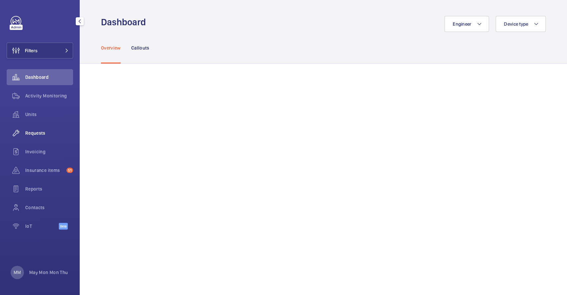
click at [42, 128] on div "Requests" at bounding box center [40, 133] width 66 height 16
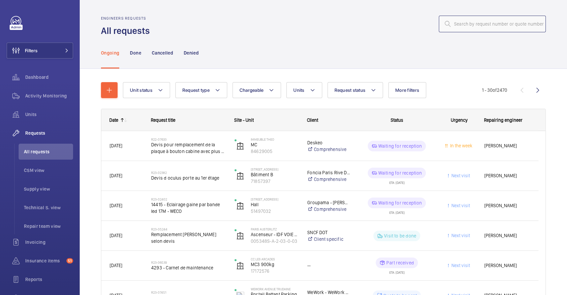
click at [509, 16] on input "text" at bounding box center [492, 24] width 107 height 17
paste input "R25-10701"
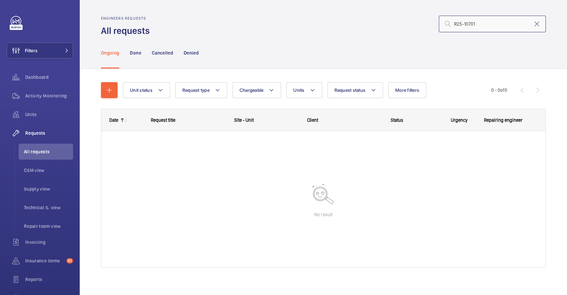
click at [456, 23] on input "R25-10701" at bounding box center [492, 24] width 107 height 17
drag, startPoint x: 456, startPoint y: 25, endPoint x: 408, endPoint y: 24, distance: 47.5
click at [408, 24] on div "R25-10701" at bounding box center [350, 24] width 392 height 16
type input "10701"
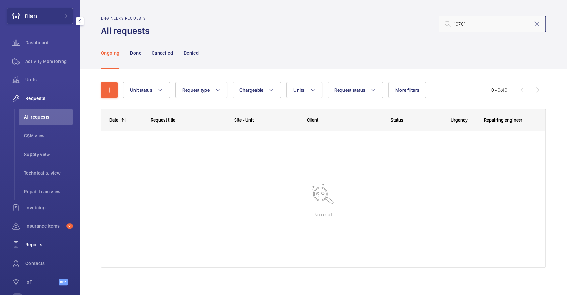
scroll to position [61, 0]
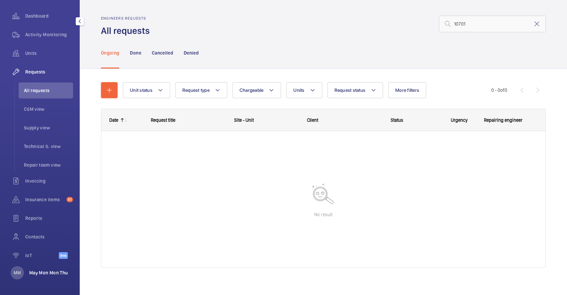
click at [39, 269] on p "May Mon Mon Thu" at bounding box center [48, 272] width 39 height 7
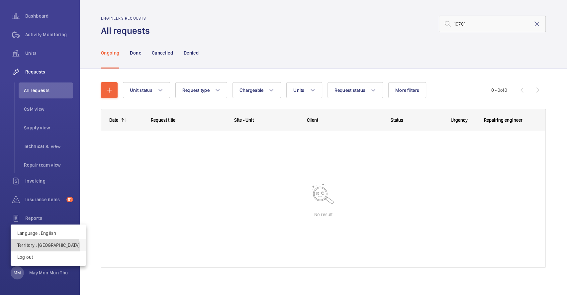
click at [45, 247] on p "Territory : [GEOGRAPHIC_DATA]" at bounding box center [48, 244] width 62 height 7
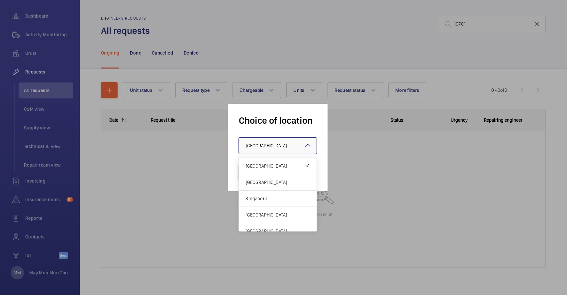
click at [265, 147] on div "× [GEOGRAPHIC_DATA]" at bounding box center [274, 145] width 58 height 7
click at [263, 214] on span "[GEOGRAPHIC_DATA]" at bounding box center [277, 214] width 64 height 7
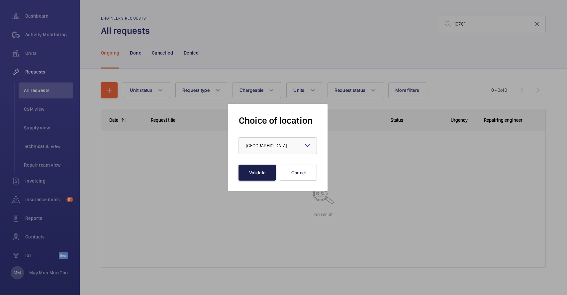
click at [252, 176] on button "Validate" at bounding box center [256, 172] width 37 height 16
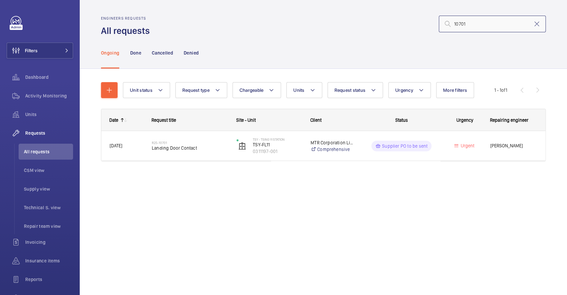
click at [490, 28] on input "10701" at bounding box center [492, 24] width 107 height 17
drag, startPoint x: 478, startPoint y: 23, endPoint x: 346, endPoint y: 20, distance: 132.2
click at [346, 20] on div "10701" at bounding box center [350, 24] width 392 height 16
paste input "R25-10695"
type input "R25-10695"
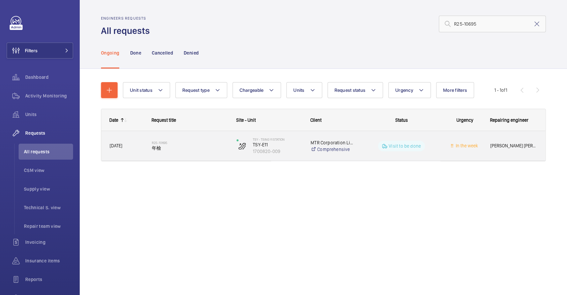
click at [185, 151] on div "R25-10695 年檢" at bounding box center [190, 145] width 76 height 19
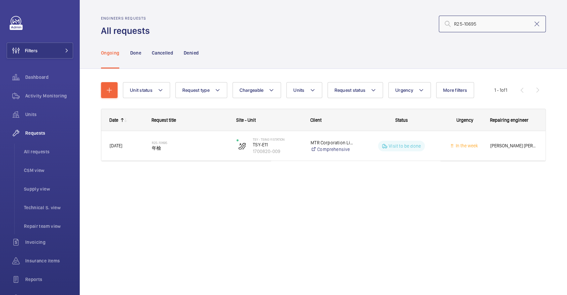
drag, startPoint x: 482, startPoint y: 25, endPoint x: 384, endPoint y: 16, distance: 98.7
click at [384, 16] on div "R25-10695" at bounding box center [350, 24] width 392 height 16
paste input "098"
type input "R25-10098"
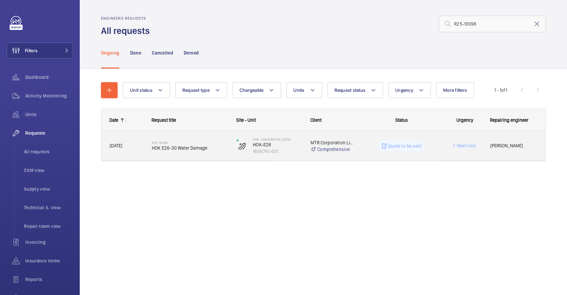
click at [190, 149] on span "HOK E28-30 Water Damage" at bounding box center [190, 147] width 76 height 7
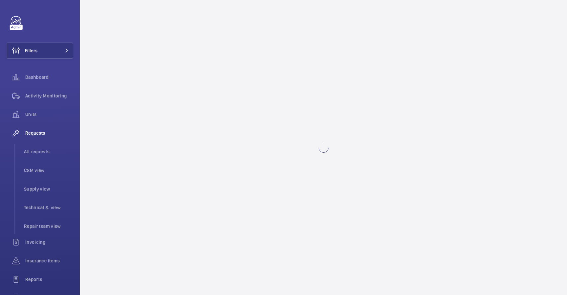
click at [190, 149] on wm-front-async-data-loader at bounding box center [323, 147] width 487 height 295
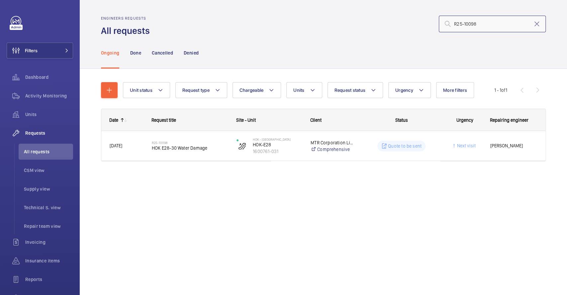
click at [476, 25] on input "R25-10098" at bounding box center [492, 24] width 107 height 17
drag, startPoint x: 479, startPoint y: 24, endPoint x: 359, endPoint y: 6, distance: 121.5
click at [359, 6] on wm-front-admin-header "Engineers requests All requests R25-10098" at bounding box center [323, 18] width 487 height 37
paste input "5"
type input "R25-10095"
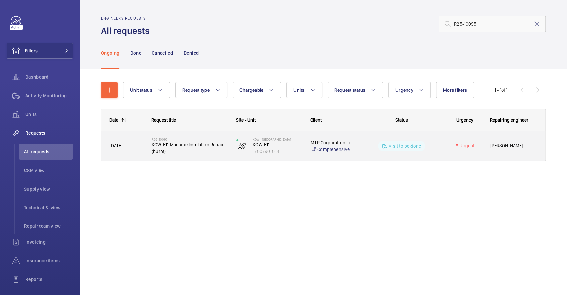
click at [190, 155] on div "R25-10095 KOW-E11 Machine Insulation Repair (burnt)" at bounding box center [190, 145] width 76 height 19
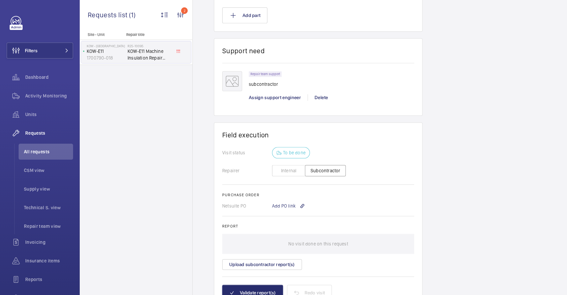
scroll to position [496, 0]
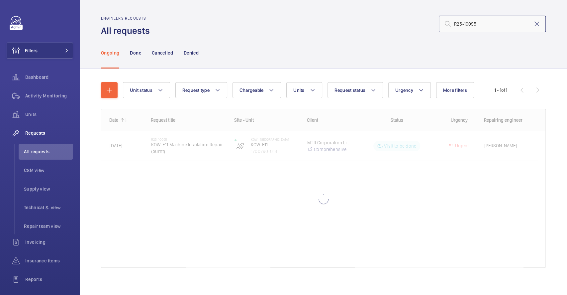
click at [481, 19] on input "R25-10095" at bounding box center [492, 24] width 107 height 17
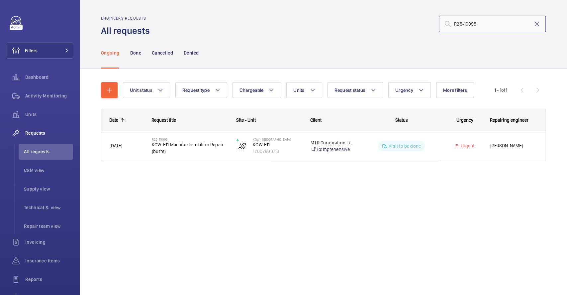
drag, startPoint x: 477, startPoint y: 25, endPoint x: 416, endPoint y: 20, distance: 60.9
click at [416, 20] on div "R25-10095" at bounding box center [350, 24] width 392 height 16
paste input "09098"
type input "R25-09098"
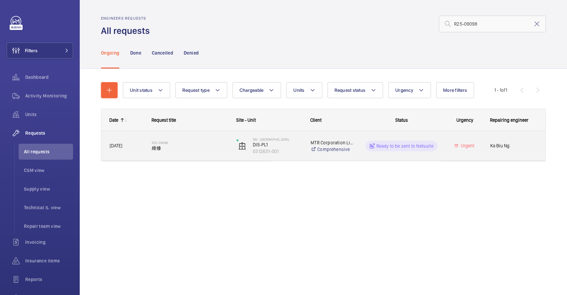
click at [198, 149] on span "維修" at bounding box center [190, 147] width 76 height 7
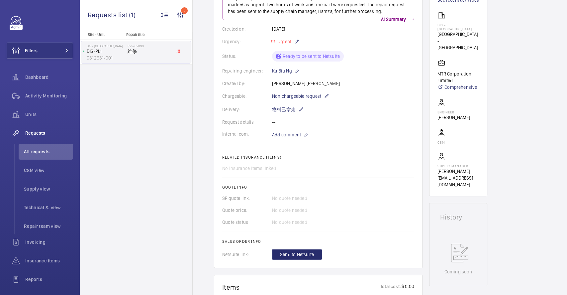
scroll to position [88, 0]
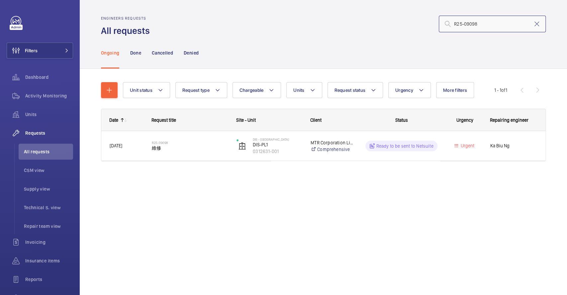
drag, startPoint x: 487, startPoint y: 23, endPoint x: 416, endPoint y: 23, distance: 70.7
click at [416, 23] on div "R25-09098" at bounding box center [350, 24] width 392 height 16
paste input "8770"
type input "R25-08770"
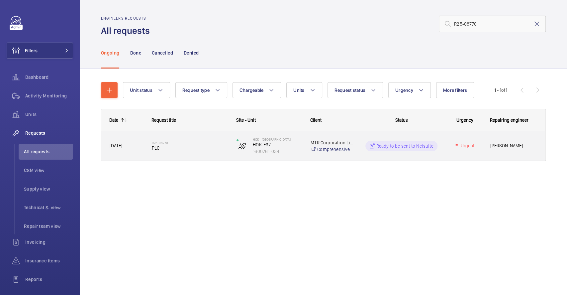
click at [186, 145] on span "PLC" at bounding box center [190, 147] width 76 height 7
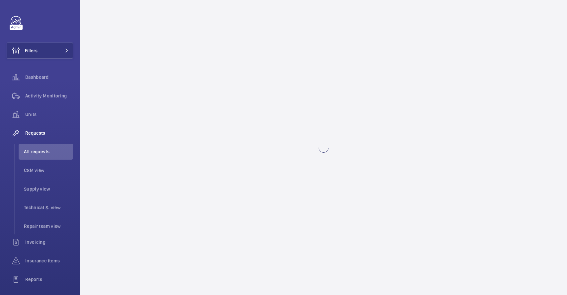
click at [186, 145] on wm-front-async-data-loader at bounding box center [323, 147] width 487 height 295
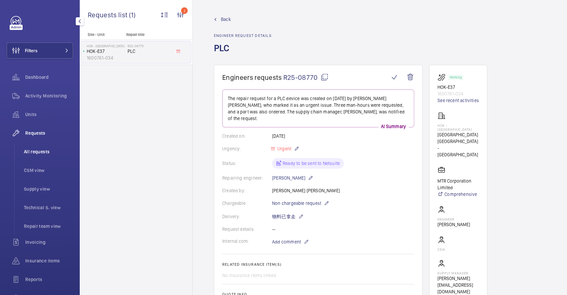
click at [19, 149] on li "All requests" at bounding box center [46, 151] width 54 height 16
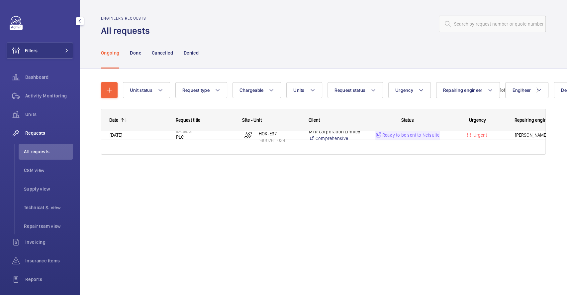
click at [30, 151] on span "All requests" at bounding box center [48, 151] width 49 height 7
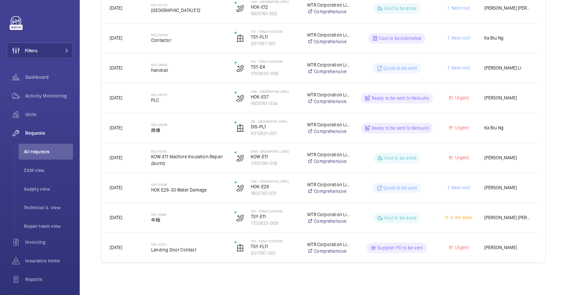
scroll to position [242, 0]
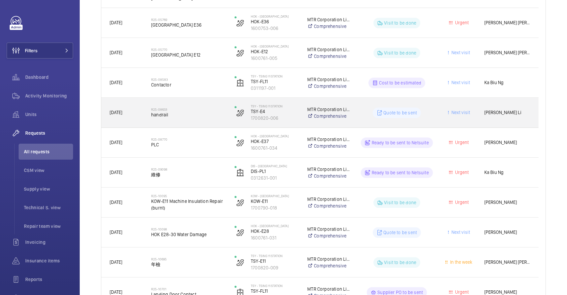
click at [191, 114] on span "handrail" at bounding box center [188, 114] width 75 height 7
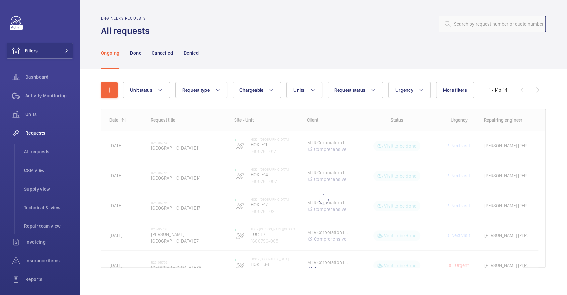
click at [478, 25] on input "text" at bounding box center [492, 24] width 107 height 17
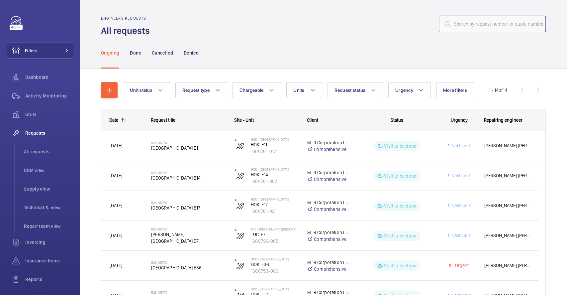
paste input "R25-10695"
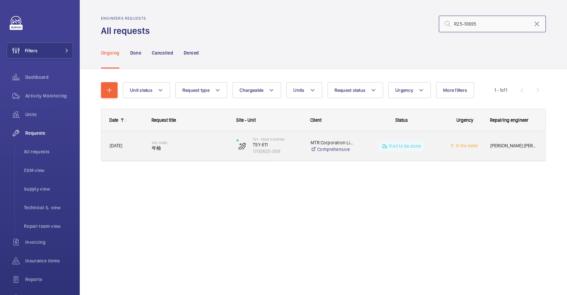
type input "R25-10695"
click at [178, 146] on span "年檢" at bounding box center [190, 147] width 76 height 7
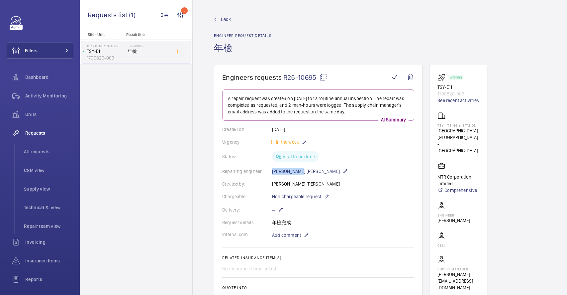
drag, startPoint x: 298, startPoint y: 169, endPoint x: 271, endPoint y: 172, distance: 27.4
click at [271, 172] on div "Repairing engineer: Tse Kwan Yu" at bounding box center [318, 171] width 192 height 8
copy div "Tse Kwan Yu"
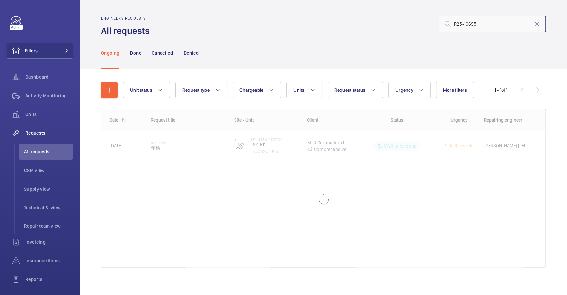
click at [482, 19] on input "R25-10695" at bounding box center [492, 24] width 107 height 17
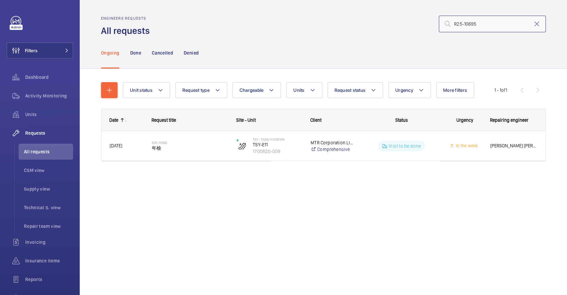
drag, startPoint x: 481, startPoint y: 24, endPoint x: 423, endPoint y: 23, distance: 58.1
click at [423, 23] on div "R25-10695" at bounding box center [350, 24] width 392 height 16
paste input "098"
type input "R25-10098"
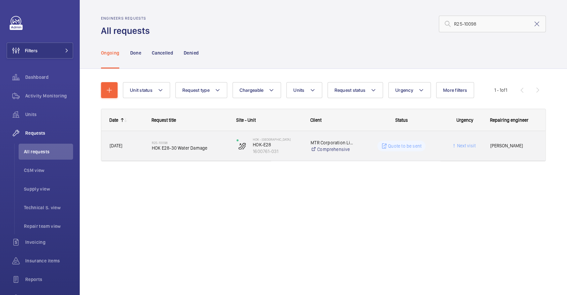
click at [215, 150] on span "HOK E28-30 Water Damage" at bounding box center [190, 147] width 76 height 7
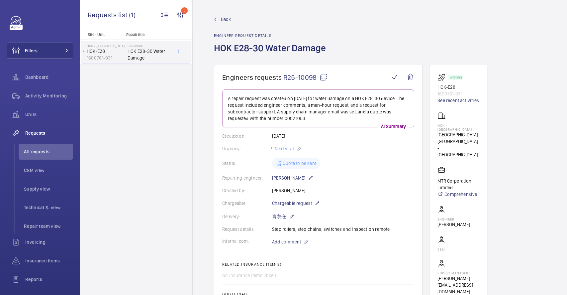
drag, startPoint x: 309, startPoint y: 192, endPoint x: 267, endPoint y: 189, distance: 42.3
click at [267, 189] on div "Created by: Shangwen ZHENG" at bounding box center [318, 190] width 192 height 7
copy div "Shangwen ZHENG"
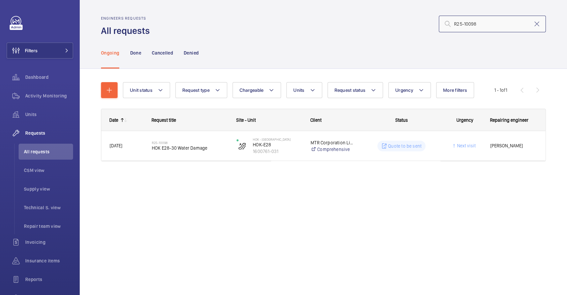
drag, startPoint x: 478, startPoint y: 24, endPoint x: 403, endPoint y: 26, distance: 75.4
click at [403, 26] on div "R25-10098" at bounding box center [350, 24] width 392 height 16
paste input "695"
type input "R25-10695"
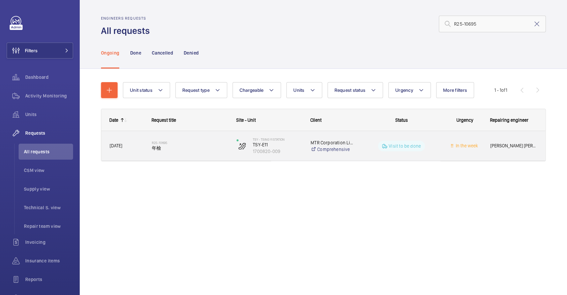
click at [185, 149] on span "年檢" at bounding box center [190, 147] width 76 height 7
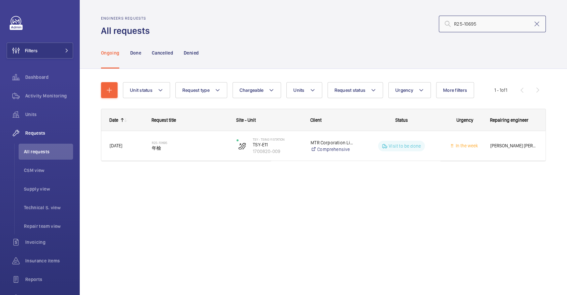
drag, startPoint x: 483, startPoint y: 27, endPoint x: 352, endPoint y: 17, distance: 131.3
click at [352, 17] on div "R25-10695" at bounding box center [350, 24] width 392 height 16
paste input "0"
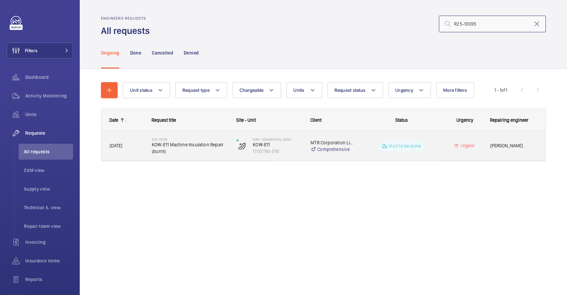
type input "R25-10095"
click at [185, 153] on span "KOW-E11 Machine Insulation Repair (burnt)" at bounding box center [190, 147] width 76 height 13
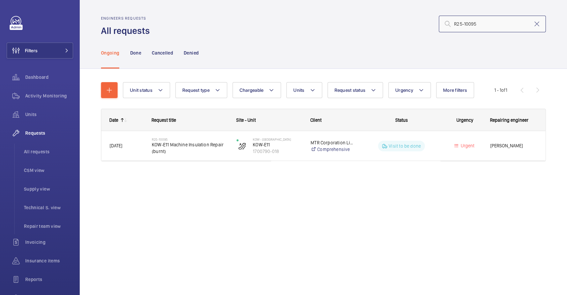
drag, startPoint x: 491, startPoint y: 24, endPoint x: 400, endPoint y: 22, distance: 90.7
click at [400, 22] on div "R25-10095" at bounding box center [350, 24] width 392 height 16
paste input "09098"
type input "R25-09098"
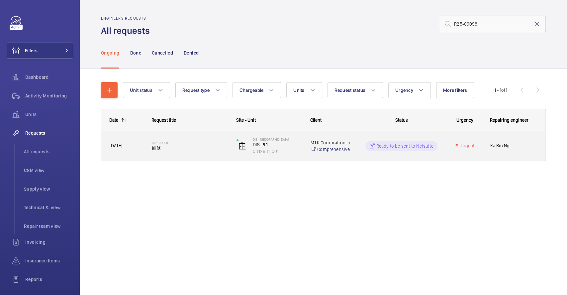
click at [208, 145] on span "維修" at bounding box center [190, 147] width 76 height 7
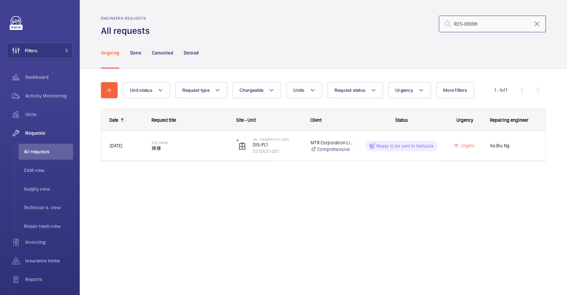
drag, startPoint x: 492, startPoint y: 26, endPoint x: 377, endPoint y: 18, distance: 115.5
click at [377, 18] on div "R25-09098" at bounding box center [350, 24] width 392 height 16
paste input "8770"
type input "R25-08770"
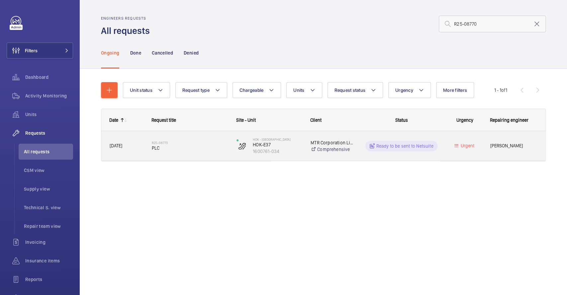
click at [192, 155] on div "R25-08770 PLC" at bounding box center [190, 145] width 76 height 19
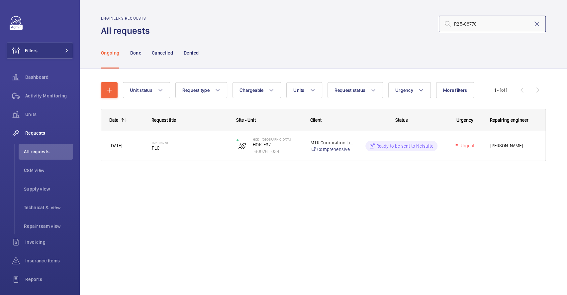
click at [474, 20] on input "R25-08770" at bounding box center [492, 24] width 107 height 17
drag, startPoint x: 483, startPoint y: 25, endPoint x: 391, endPoint y: 16, distance: 93.0
click at [391, 16] on div "R25-08770" at bounding box center [350, 24] width 392 height 16
paste input "583"
type input "R25-08583"
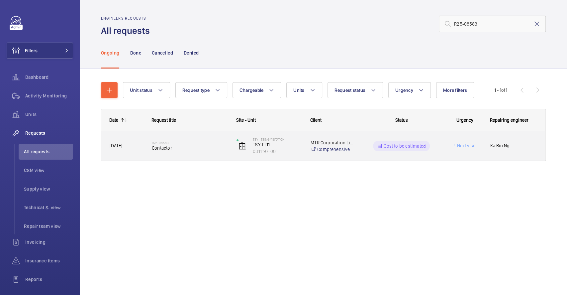
click at [274, 158] on div "TSY - Tsing Yi Station TSY-FL11 0311197-001" at bounding box center [264, 145] width 73 height 27
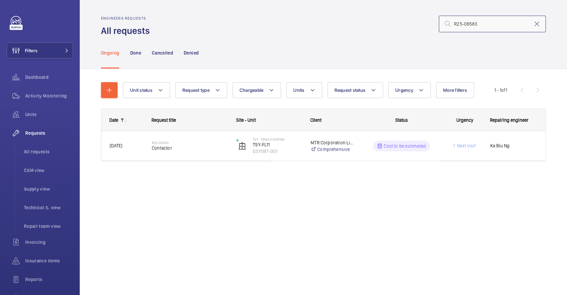
drag, startPoint x: 491, startPoint y: 23, endPoint x: 375, endPoint y: 20, distance: 116.6
click at [375, 20] on div "R25-08583" at bounding box center [350, 24] width 392 height 16
paste input "5770"
type input "R25-05770"
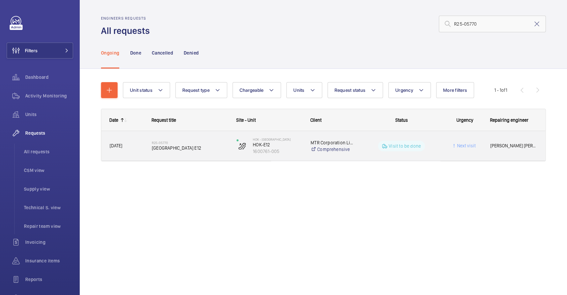
click at [387, 157] on div "Visit to be done" at bounding box center [397, 146] width 84 height 24
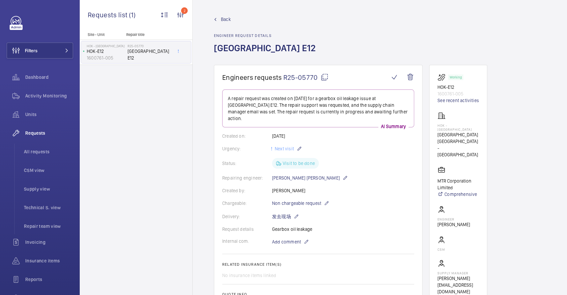
drag, startPoint x: 303, startPoint y: 184, endPoint x: 271, endPoint y: 184, distance: 31.9
click at [271, 187] on div "Created by: Kun Tak Khong" at bounding box center [318, 190] width 192 height 7
copy div "Kun Tak Khong"
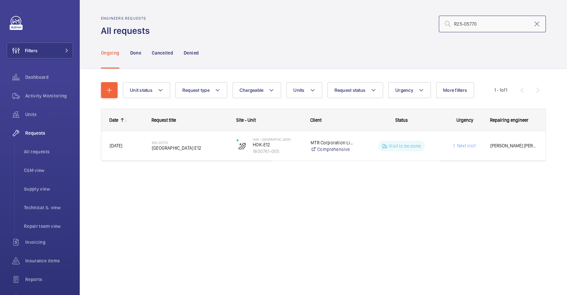
drag, startPoint x: 475, startPoint y: 20, endPoint x: 418, endPoint y: 23, distance: 57.6
click at [418, 23] on div "R25-05770" at bounding box center [350, 24] width 392 height 16
paste input "69"
type input "R25-05769"
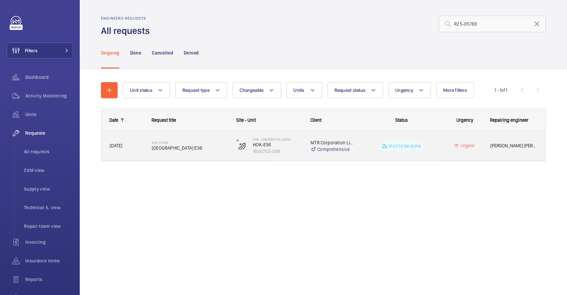
click at [197, 153] on div "R25-05769 Hong Kong Station E36" at bounding box center [190, 145] width 76 height 19
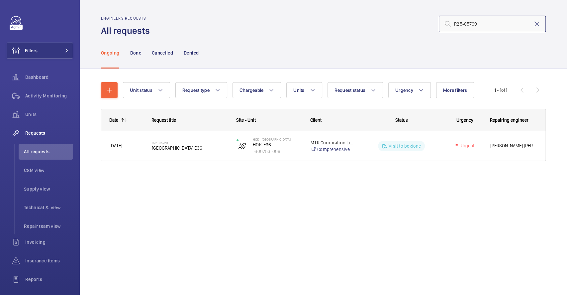
drag, startPoint x: 483, startPoint y: 25, endPoint x: 396, endPoint y: 19, distance: 86.9
click at [396, 19] on div "R25-05769" at bounding box center [350, 24] width 392 height 16
paste input "8"
type input "R25-05768"
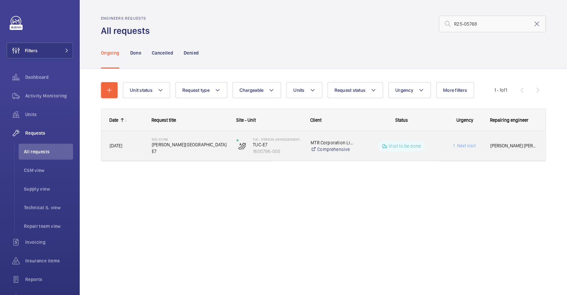
click at [211, 151] on div "R25-05768 Tung Chung Station E7" at bounding box center [190, 145] width 76 height 19
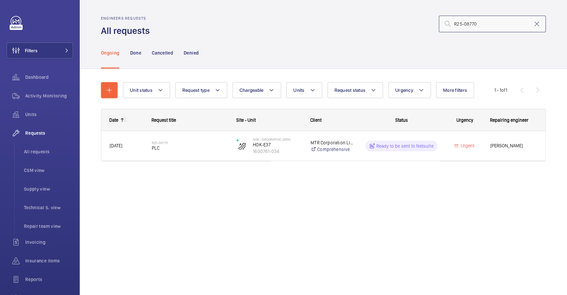
drag, startPoint x: 481, startPoint y: 24, endPoint x: 389, endPoint y: 19, distance: 92.4
click at [389, 19] on div "R25-08770" at bounding box center [350, 24] width 392 height 16
paste input "5766"
type input "R25-05766"
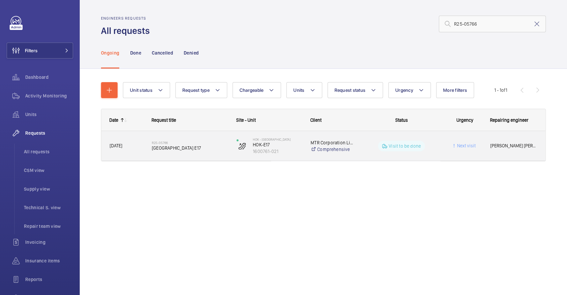
click at [220, 156] on div "R25-05766 Hong Kong Station E17" at bounding box center [186, 146] width 84 height 30
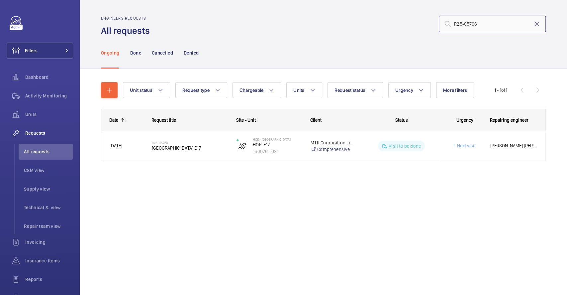
drag, startPoint x: 482, startPoint y: 25, endPoint x: 390, endPoint y: 21, distance: 91.8
click at [390, 21] on div "R25-05766" at bounding box center [350, 24] width 392 height 16
paste input "5"
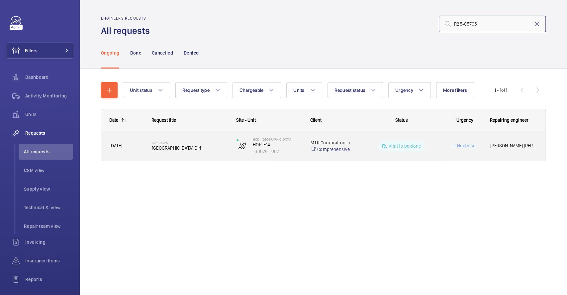
type input "R25-05765"
click at [214, 156] on div "R25-05765 Hong Kong Station E14" at bounding box center [186, 146] width 84 height 30
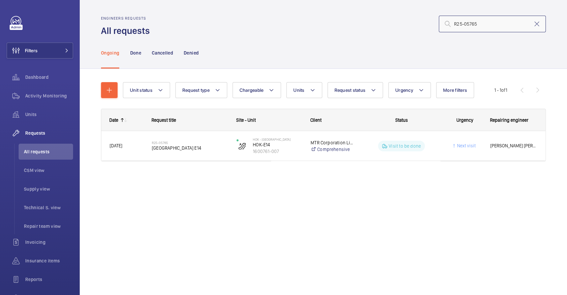
drag, startPoint x: 483, startPoint y: 21, endPoint x: 356, endPoint y: 20, distance: 127.2
click at [356, 20] on div "R25-05765" at bounding box center [350, 24] width 392 height 16
paste input "4"
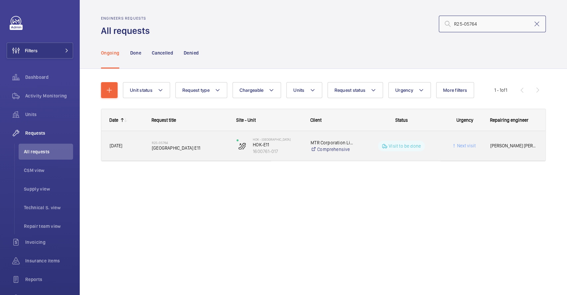
type input "R25-05764"
click at [200, 155] on div "R25-05764 Hong Kong Station E11" at bounding box center [186, 146] width 84 height 30
